Goal: Information Seeking & Learning: Find specific fact

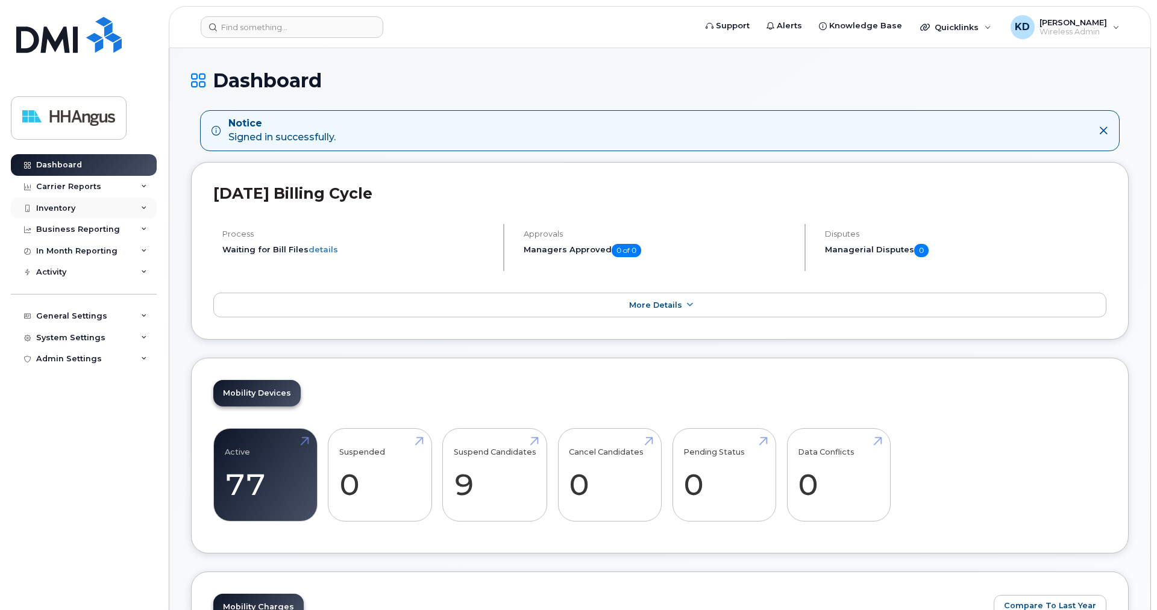
click at [67, 208] on div "Inventory" at bounding box center [55, 209] width 39 height 10
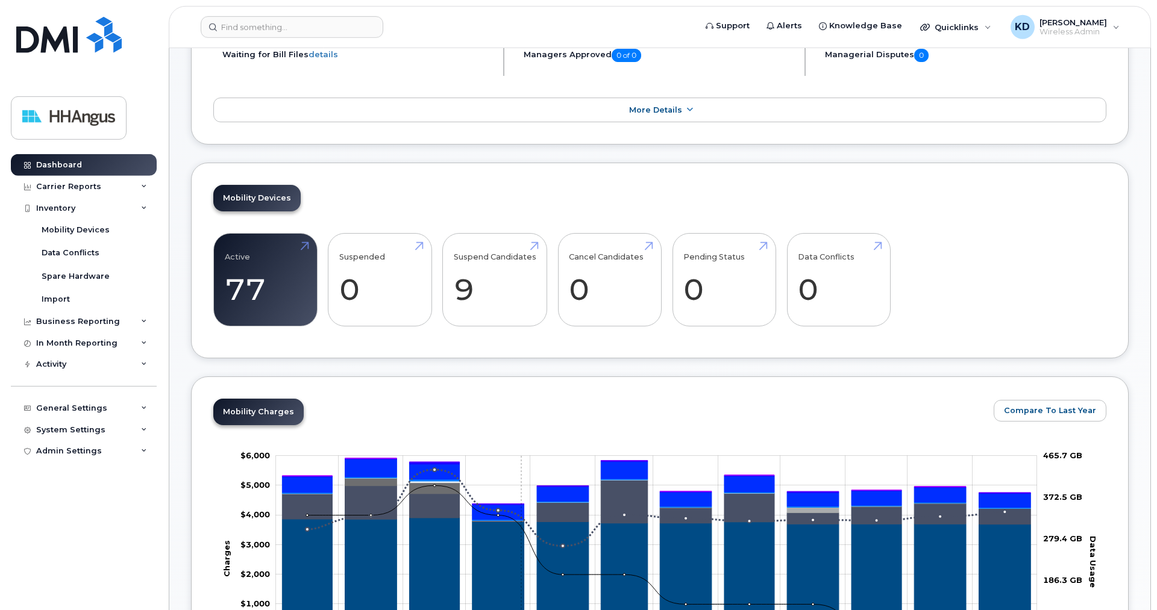
scroll to position [184, 0]
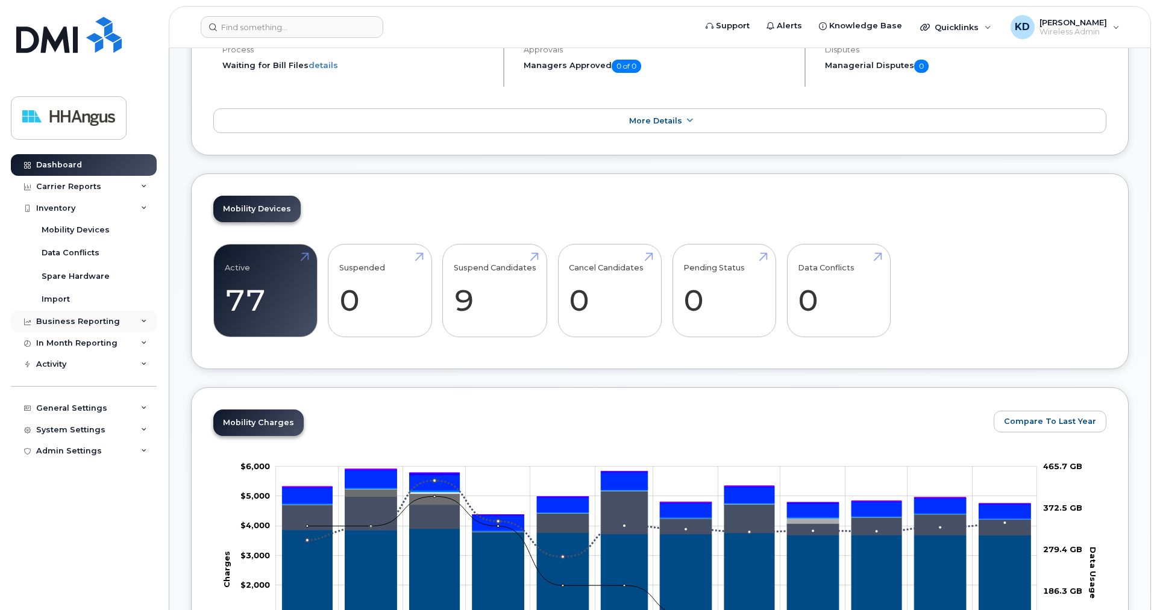
click at [97, 317] on div "Business Reporting" at bounding box center [78, 322] width 84 height 10
click at [92, 363] on div "In Month Reporting" at bounding box center [76, 366] width 81 height 10
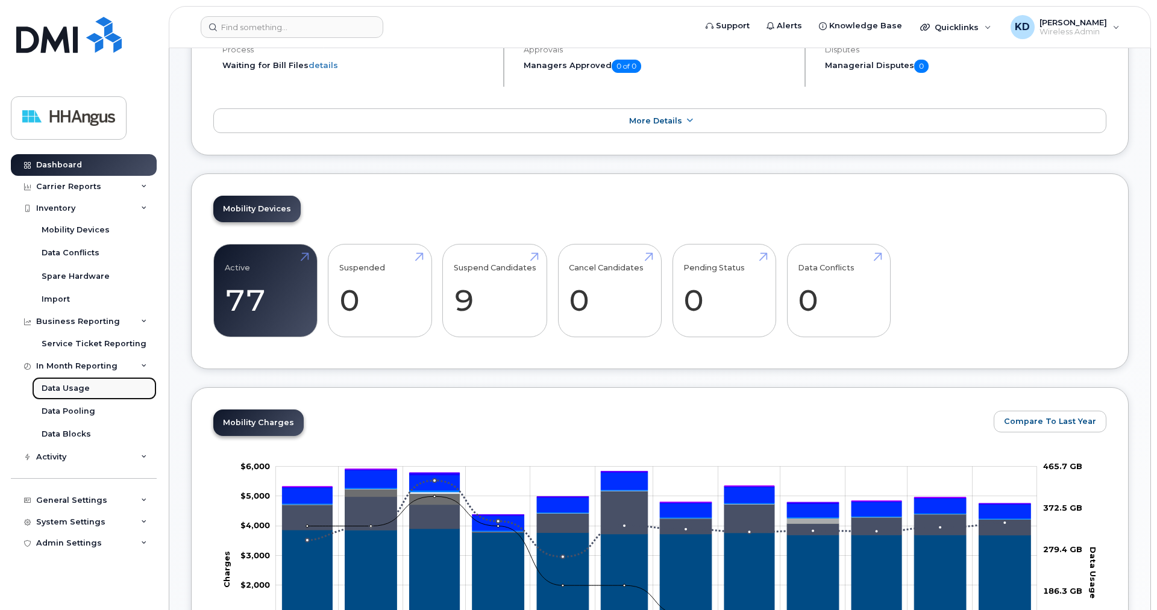
click at [71, 389] on div "Data Usage" at bounding box center [66, 388] width 48 height 11
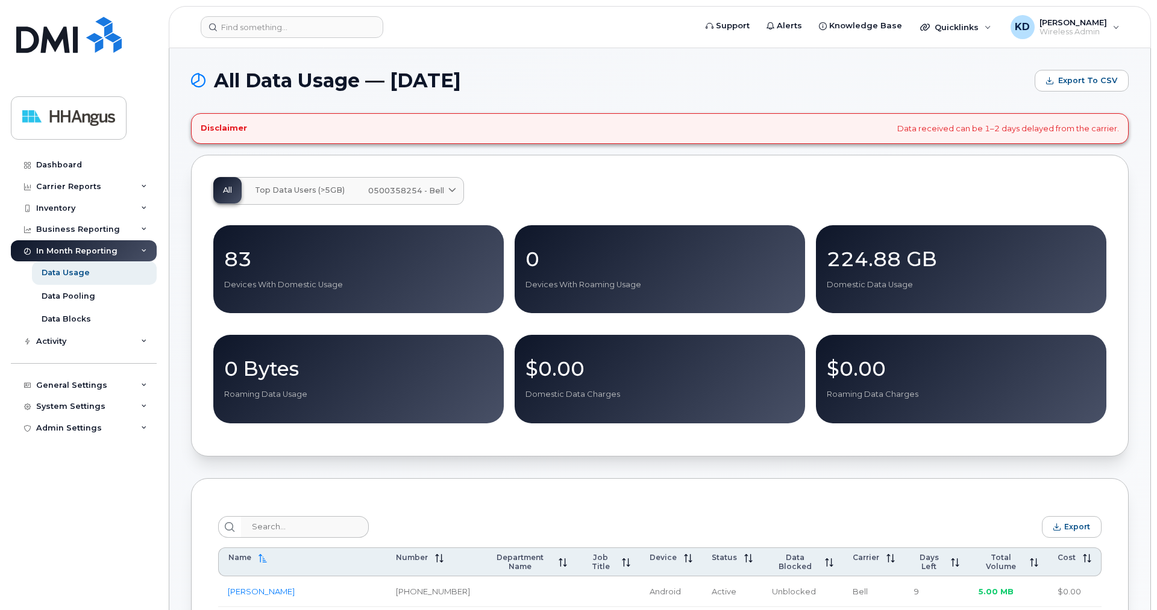
drag, startPoint x: 366, startPoint y: 186, endPoint x: 416, endPoint y: 187, distance: 50.6
click at [416, 187] on link "0500358254 - Bell" at bounding box center [410, 191] width 105 height 27
drag, startPoint x: 364, startPoint y: 189, endPoint x: 423, endPoint y: 190, distance: 58.4
click at [423, 190] on link "0500358254 - Bell" at bounding box center [410, 191] width 105 height 27
click at [561, 193] on div "All Top Data Users (>5GB) 0500358254 - Bell Corp Business Data Share" at bounding box center [659, 191] width 893 height 28
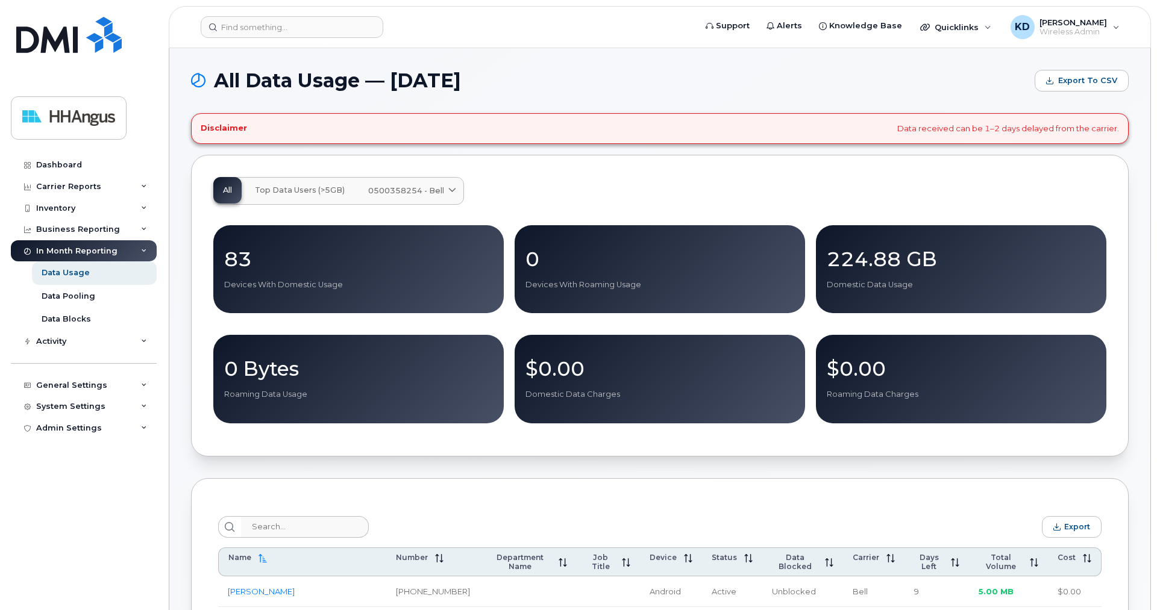
click at [453, 186] on span at bounding box center [451, 190] width 11 height 11
click at [439, 217] on span "Corp Business Data Share" at bounding box center [425, 219] width 109 height 13
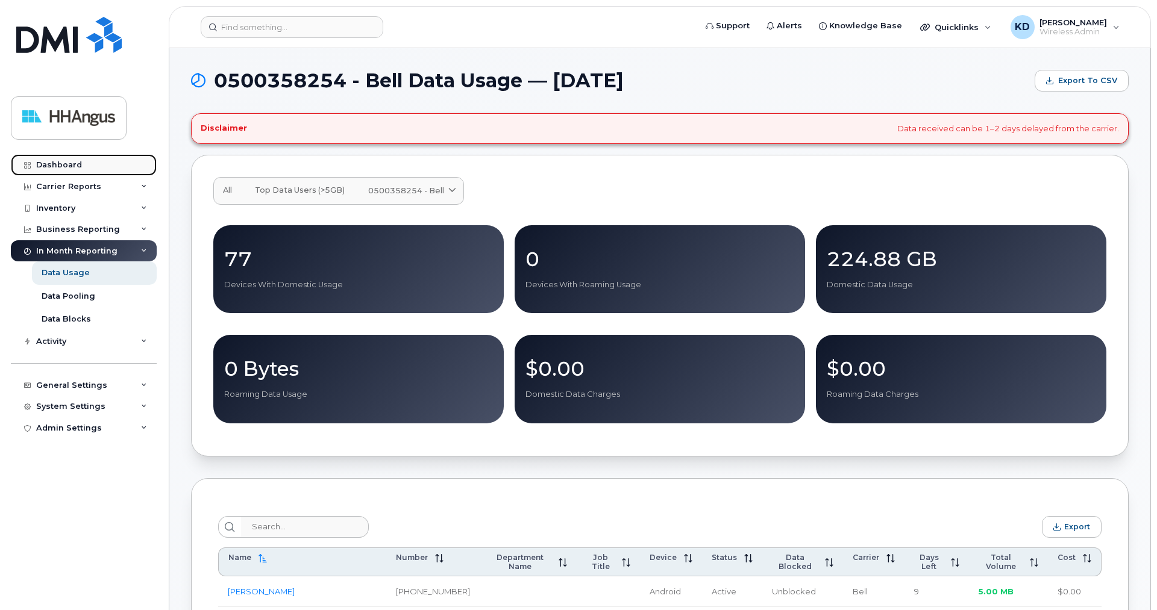
click at [70, 166] on div "Dashboard" at bounding box center [59, 165] width 46 height 10
drag, startPoint x: 349, startPoint y: 81, endPoint x: 217, endPoint y: 84, distance: 132.0
click at [217, 84] on span "0500358254 - Bell Data Usage — August 2025" at bounding box center [419, 81] width 410 height 18
copy span "0500358254"
click at [71, 203] on div "Inventory" at bounding box center [84, 209] width 146 height 22
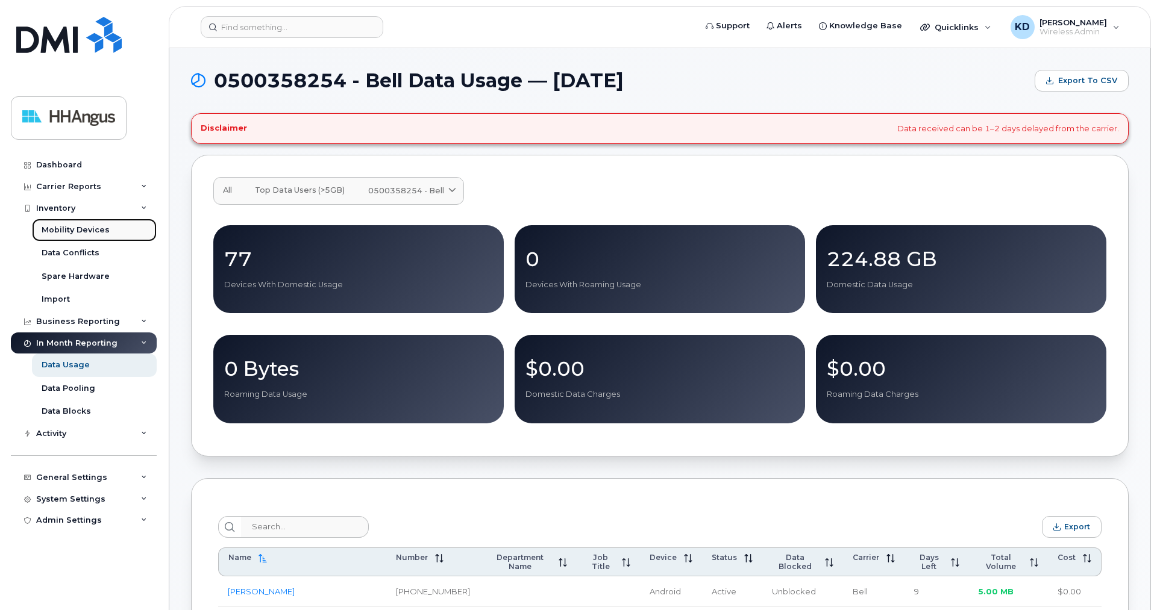
click at [66, 233] on div "Mobility Devices" at bounding box center [76, 230] width 68 height 11
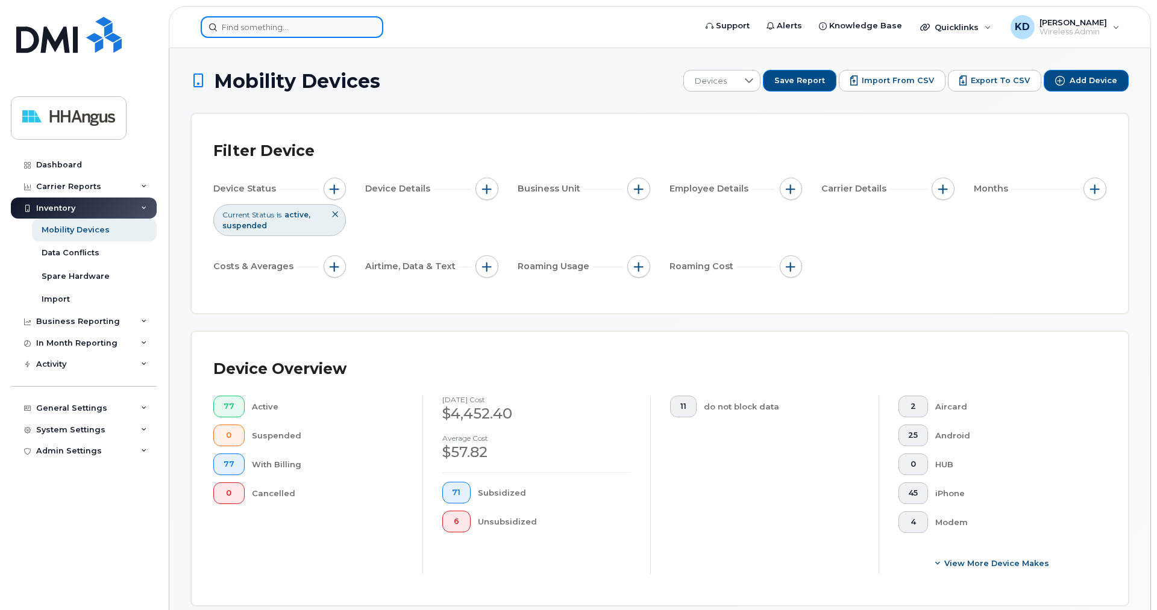
click at [251, 25] on input at bounding box center [292, 27] width 183 height 22
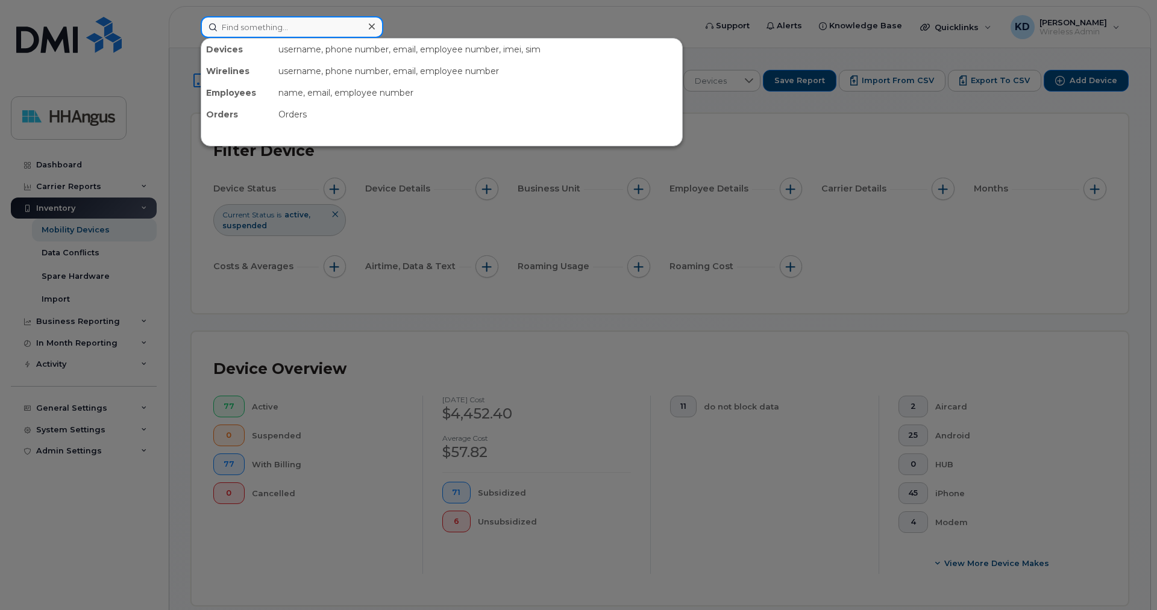
paste input "4165737680"
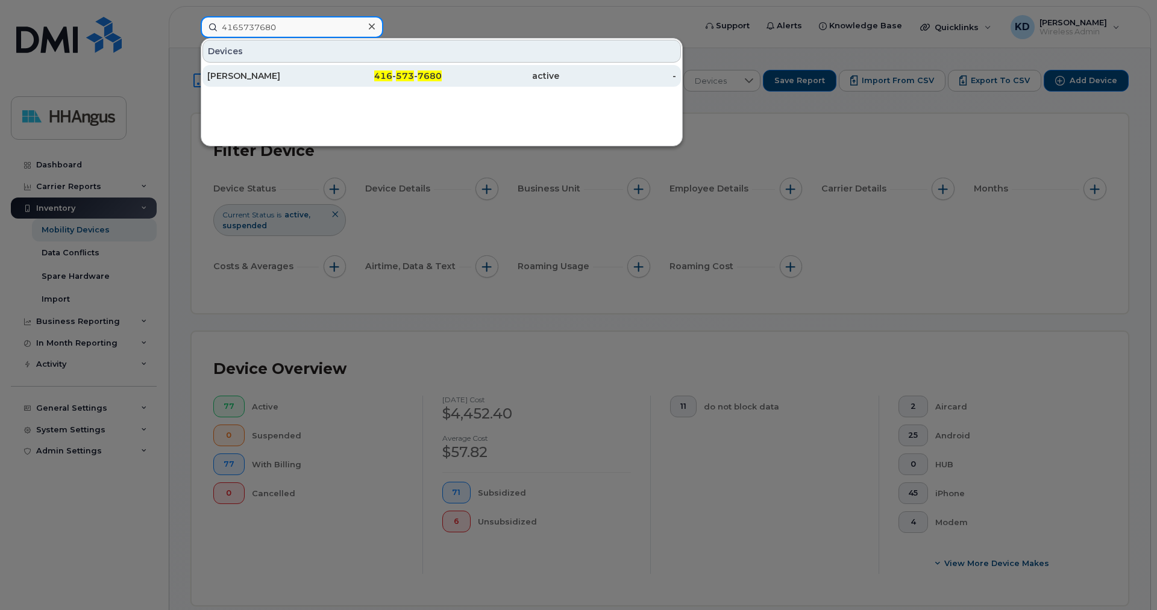
type input "4165737680"
click at [408, 75] on span "573" at bounding box center [405, 75] width 18 height 11
